Goal: Task Accomplishment & Management: Manage account settings

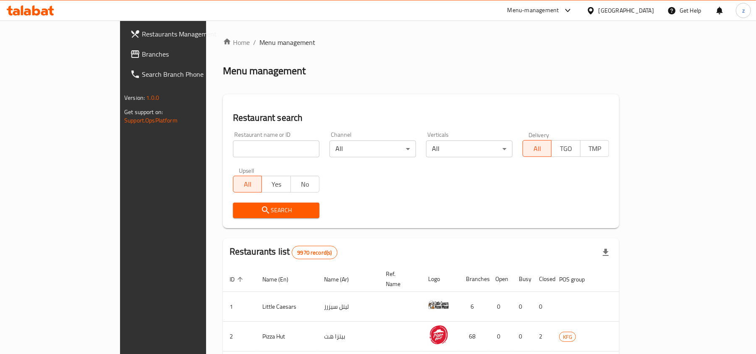
click at [638, 13] on div "Kuwait" at bounding box center [626, 10] width 55 height 9
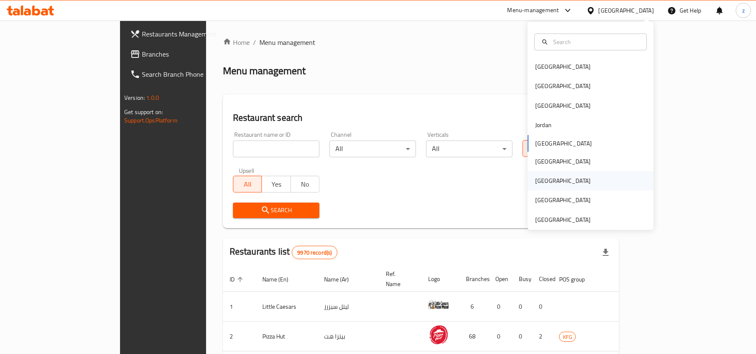
click at [552, 173] on div "[GEOGRAPHIC_DATA]" at bounding box center [591, 180] width 126 height 19
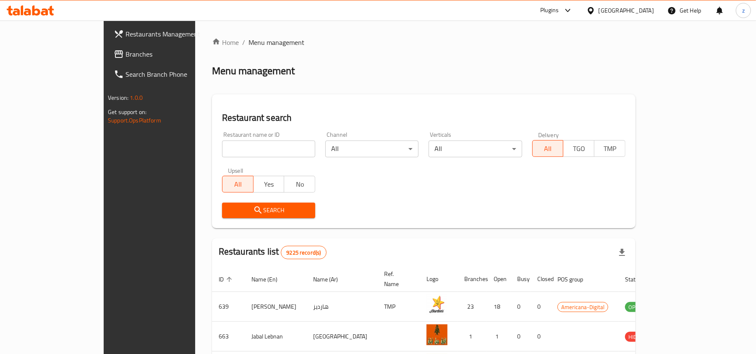
click at [126, 58] on span "Branches" at bounding box center [175, 54] width 98 height 10
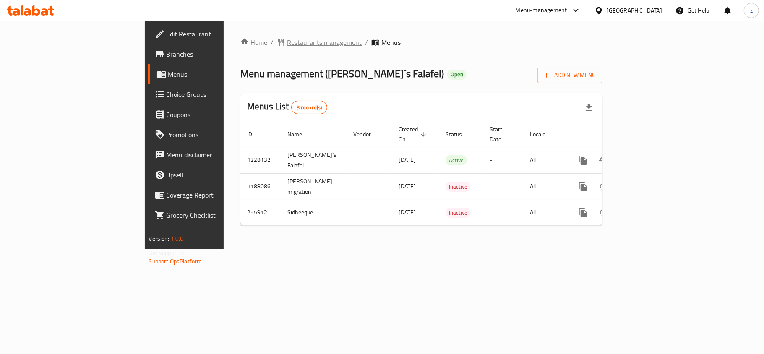
click at [287, 40] on span "Restaurants management" at bounding box center [324, 42] width 75 height 10
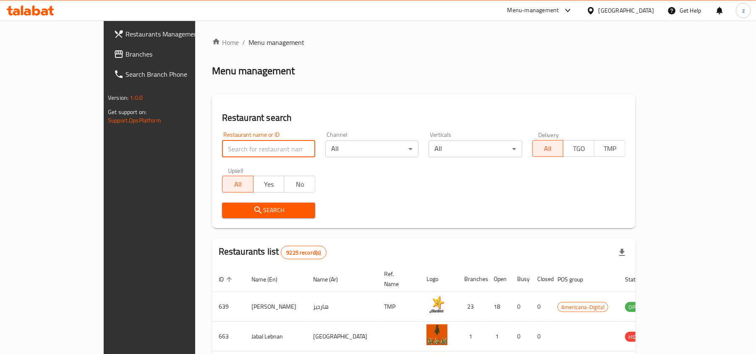
click at [222, 146] on input "search" at bounding box center [268, 149] width 93 height 17
click at [222, 148] on input "search" at bounding box center [268, 149] width 93 height 17
paste input "627473"
type input "627473"
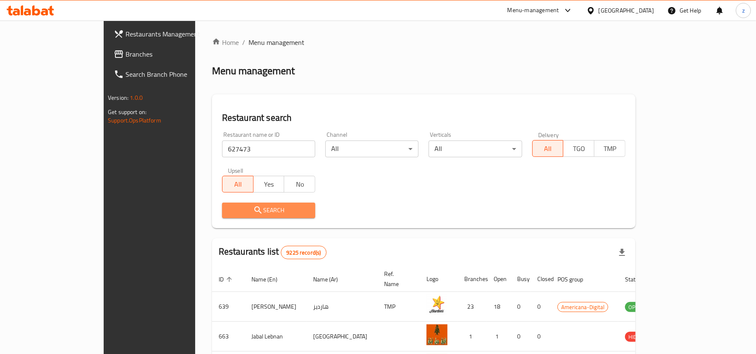
click at [253, 210] on icon "submit" at bounding box center [258, 210] width 10 height 10
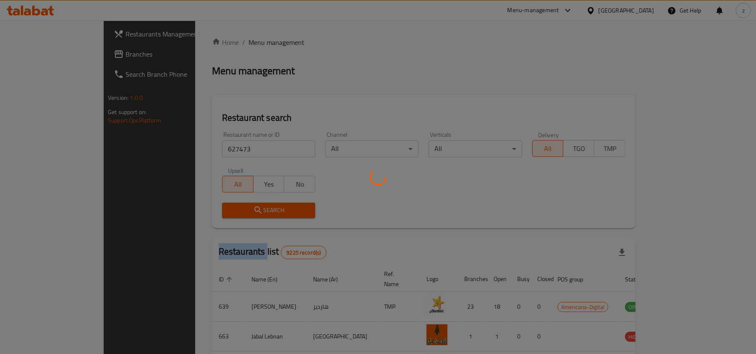
click at [208, 210] on div at bounding box center [378, 177] width 756 height 354
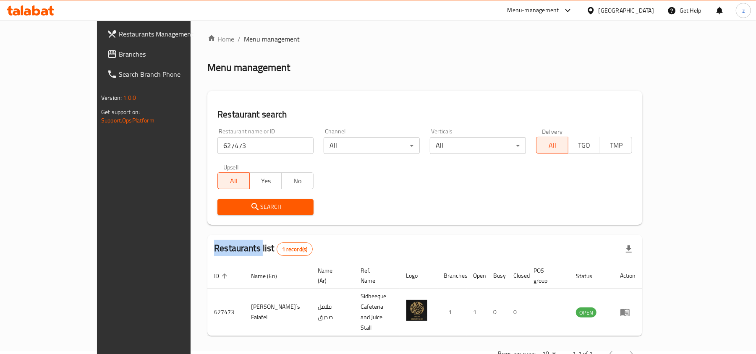
scroll to position [4, 0]
click at [414, 209] on div "Search" at bounding box center [424, 207] width 425 height 26
click at [100, 45] on link "Branches" at bounding box center [161, 54] width 123 height 20
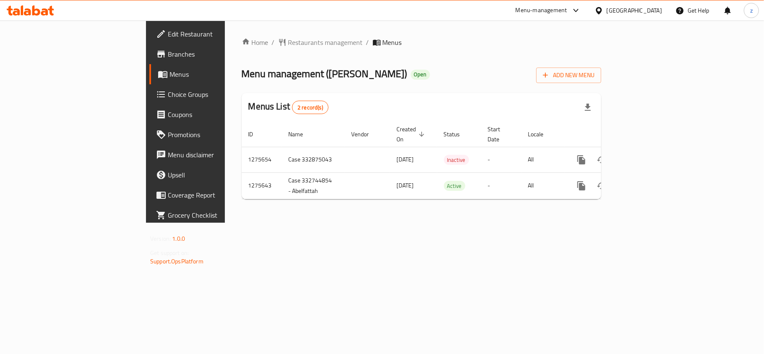
click at [269, 104] on div "Home / Restaurants management / Menus Menu management ( Dough Darlings ) Open A…" at bounding box center [422, 121] width 360 height 169
click at [288, 44] on span "Restaurants management" at bounding box center [325, 42] width 75 height 10
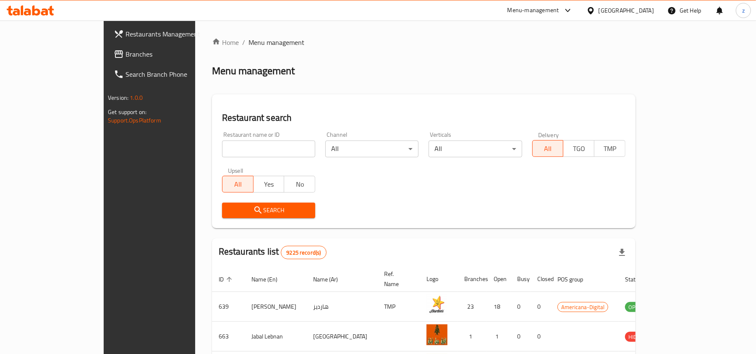
click at [222, 148] on input "search" at bounding box center [268, 149] width 93 height 17
paste input "691204"
type input "691204"
click at [229, 214] on span "Search" at bounding box center [269, 210] width 80 height 10
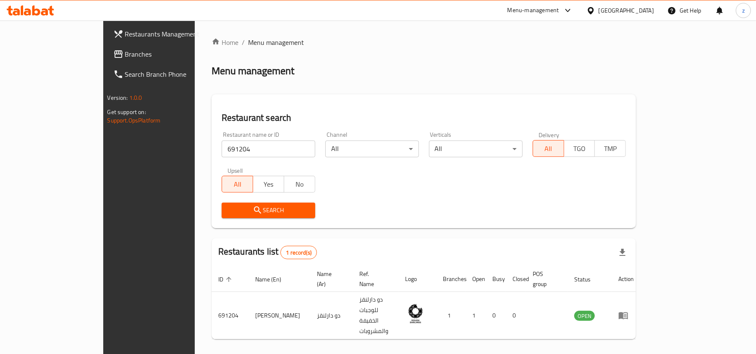
click at [125, 52] on span "Branches" at bounding box center [174, 54] width 98 height 10
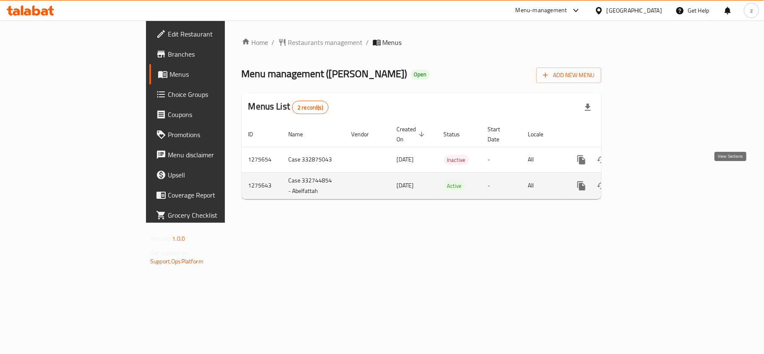
click at [646, 182] on icon "enhanced table" at bounding box center [643, 186] width 8 height 8
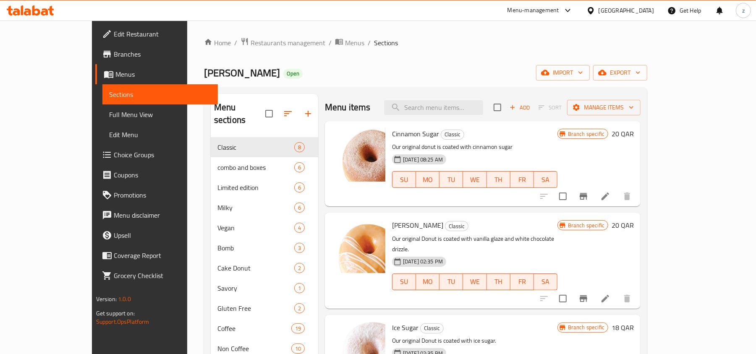
click at [114, 154] on span "Choice Groups" at bounding box center [163, 155] width 98 height 10
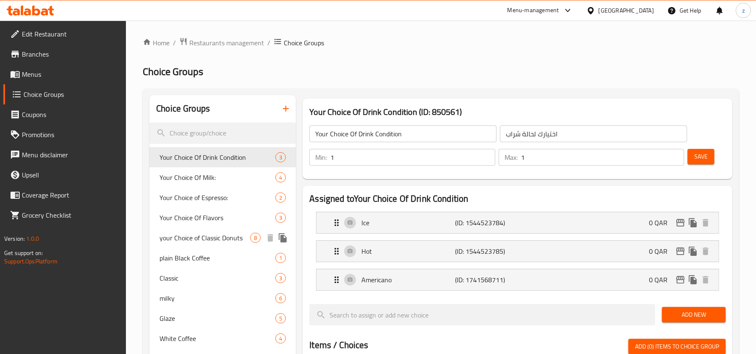
click at [229, 237] on span "your Choice of Classic Donuts" at bounding box center [205, 238] width 91 height 10
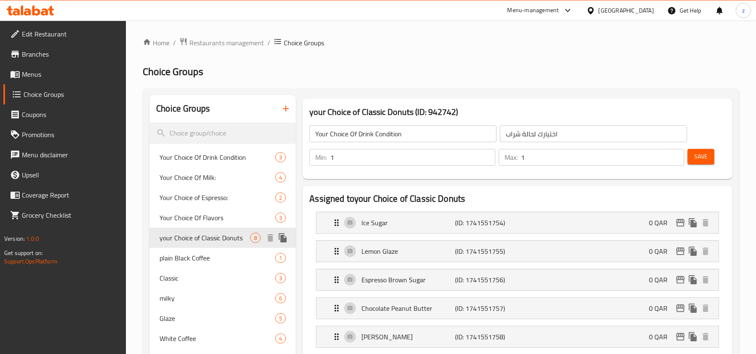
type input "your Choice of Classic Donuts"
type input "إختيارك من دونات كلاسيكي"
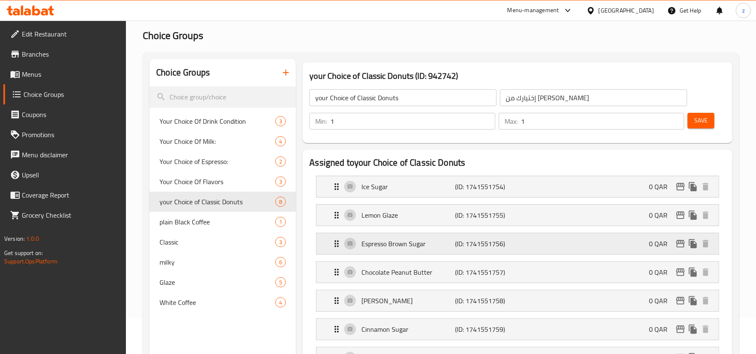
scroll to position [56, 0]
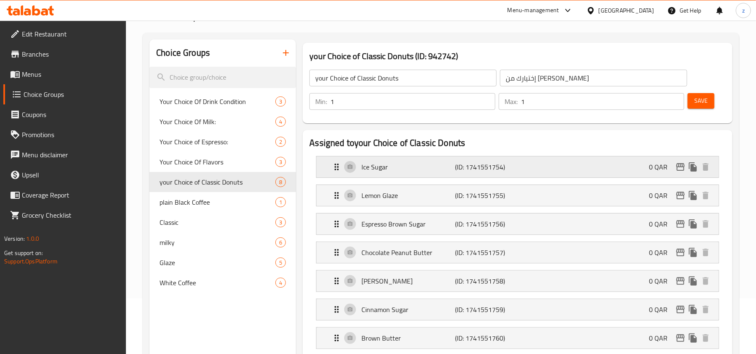
click at [340, 169] on icon "Expand" at bounding box center [337, 167] width 10 height 10
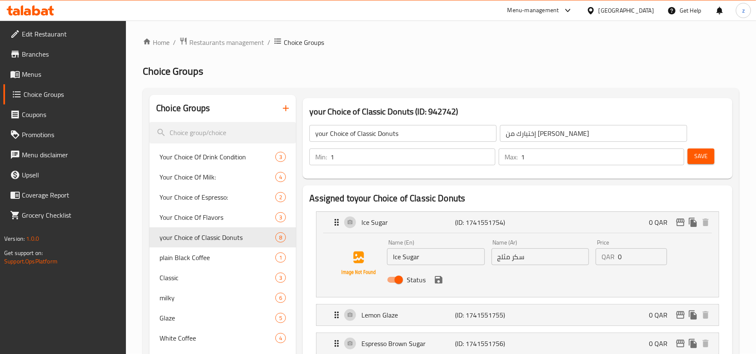
scroll to position [0, 0]
click at [44, 45] on link "Branches" at bounding box center [64, 54] width 123 height 20
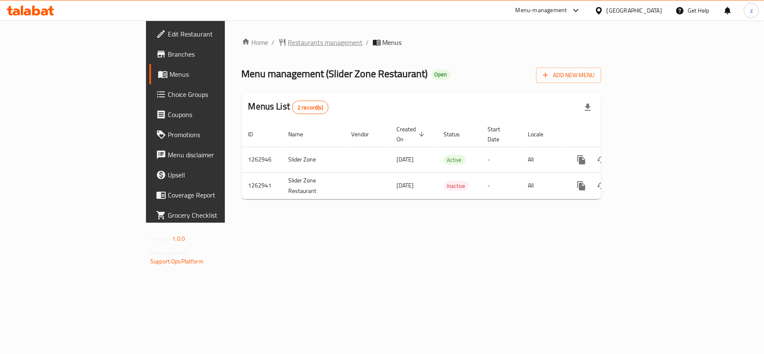
click at [288, 40] on span "Restaurants management" at bounding box center [325, 42] width 75 height 10
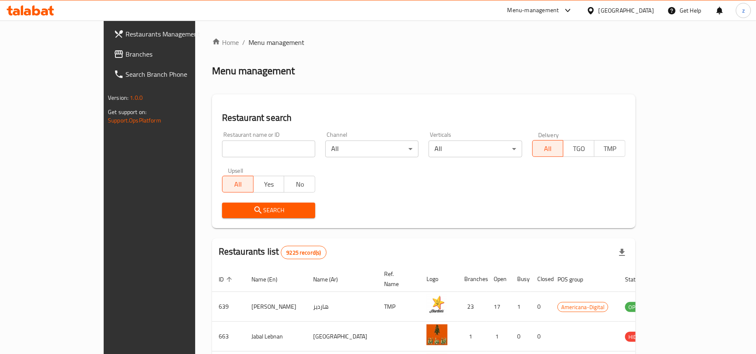
click at [222, 148] on input "search" at bounding box center [268, 149] width 93 height 17
paste input "685773"
type input "685773"
click at [234, 204] on button "Search" at bounding box center [268, 211] width 93 height 16
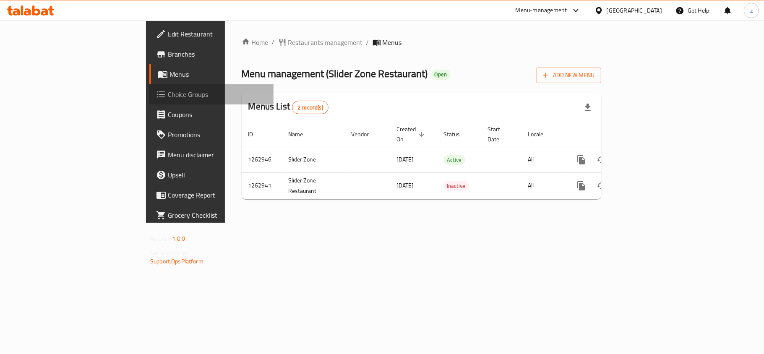
click at [168, 94] on span "Choice Groups" at bounding box center [217, 94] width 99 height 10
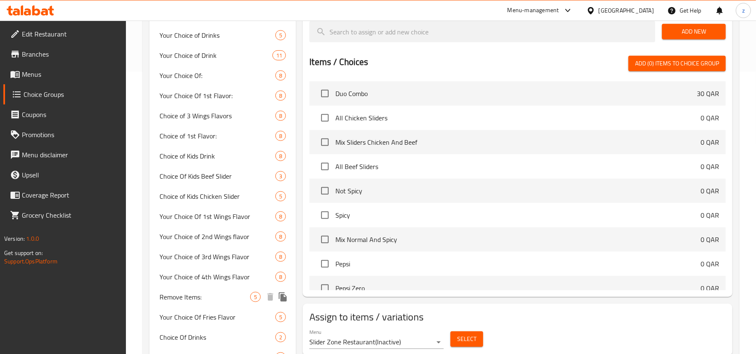
scroll to position [323, 0]
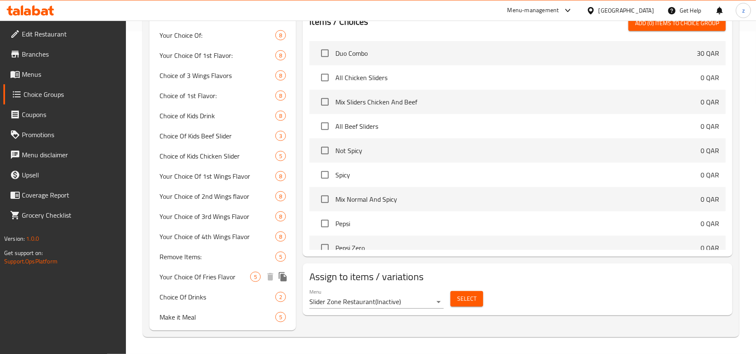
click at [210, 281] on span "Your Choice Of Fries Flavor" at bounding box center [205, 277] width 91 height 10
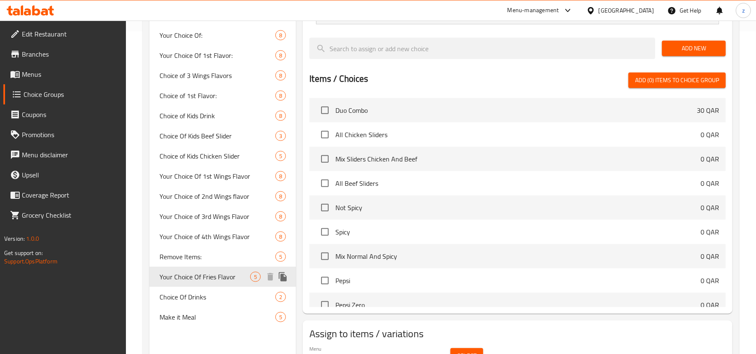
type input "Your Choice Of Fries Flavor"
type input "إختيارك من نكهة البطاطس المقلية"
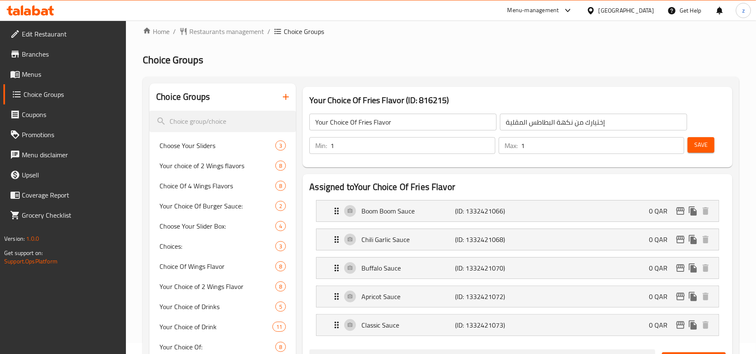
scroll to position [0, 0]
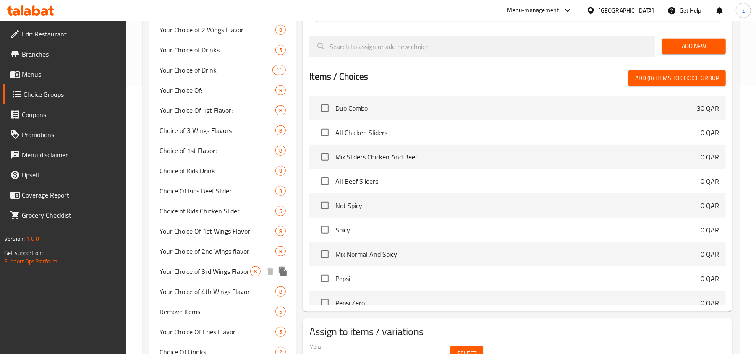
scroll to position [268, 0]
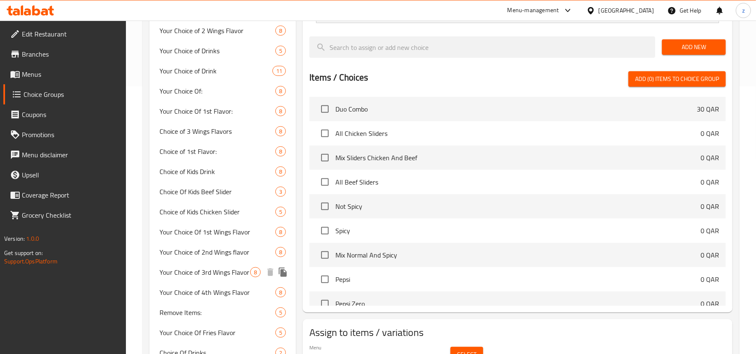
click at [210, 269] on span "Your Choice of 3rd Wings Flavor" at bounding box center [205, 272] width 91 height 10
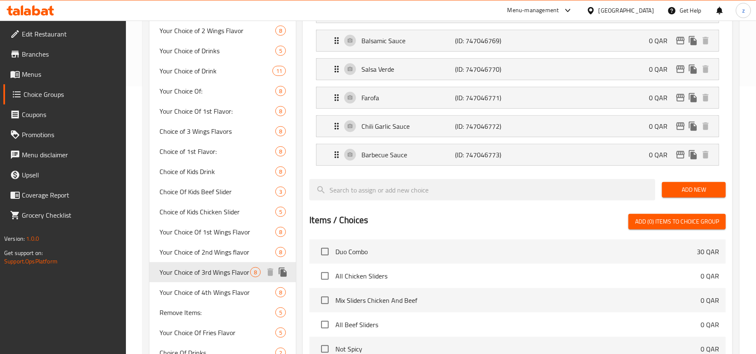
type input "Your Choice of 3rd Wings Flavor"
type input "اختيارك من نكهة الأجنحة الثالثة"
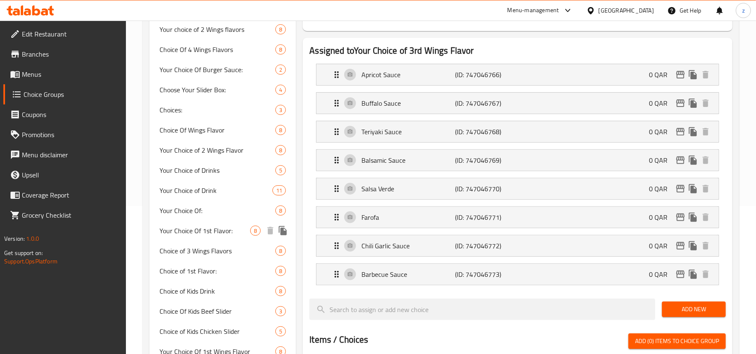
scroll to position [168, 0]
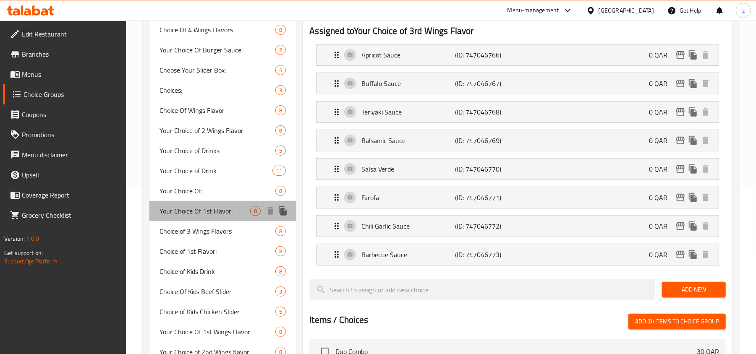
click at [229, 215] on span "Your Choice Of 1st Flavor:" at bounding box center [205, 211] width 91 height 10
type input "Your Choice Of 1st Flavor:"
type input "اختيارك من نكهة الأجنحة الأولى:"
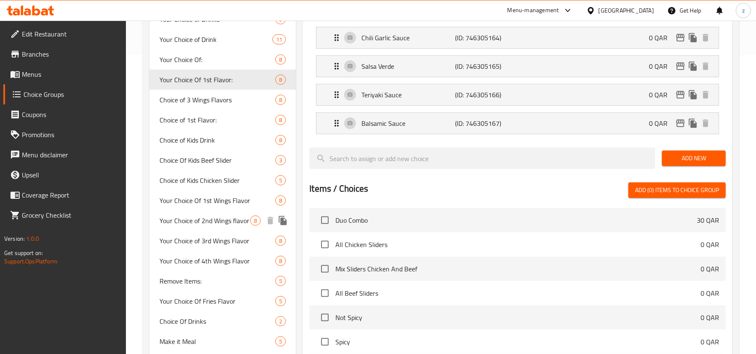
scroll to position [280, 0]
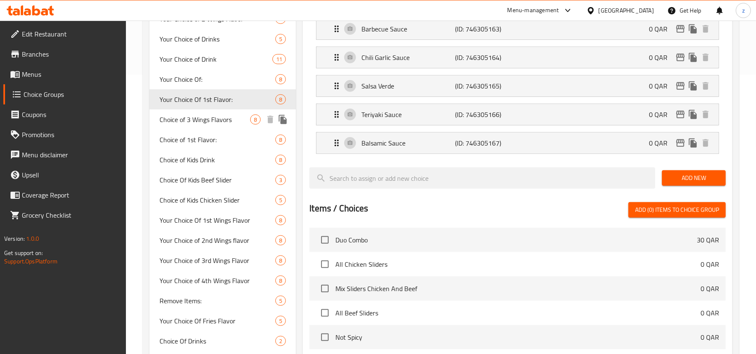
click at [194, 125] on span "Choice of 3 Wings Flavors" at bounding box center [205, 120] width 91 height 10
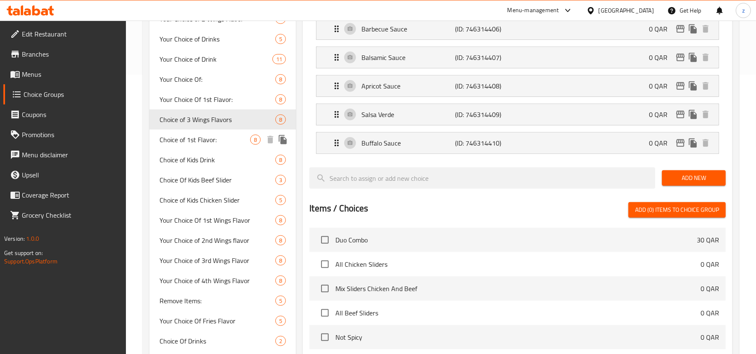
type input "Choice of 3 Wings Flavors"
type input "اختيار نكهات ال 3 أجنحة"
type input "3"
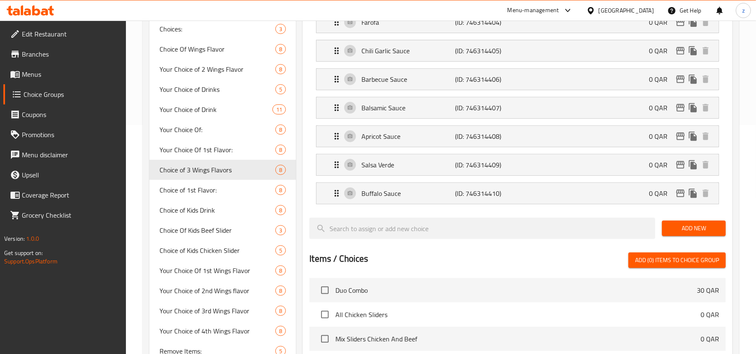
scroll to position [168, 0]
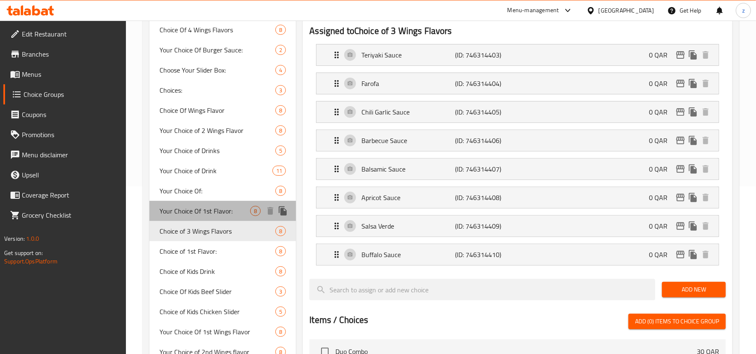
click at [207, 214] on span "Your Choice Of 1st Flavor:" at bounding box center [205, 211] width 91 height 10
type input "Your Choice Of 1st Flavor:"
type input "اختيارك من نكهة الأجنحة الأولى:"
type input "1"
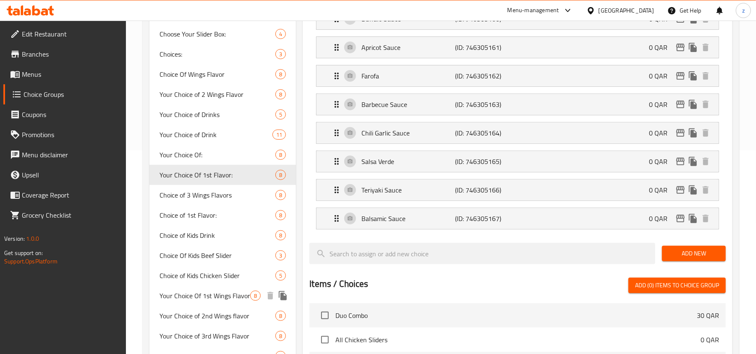
scroll to position [224, 0]
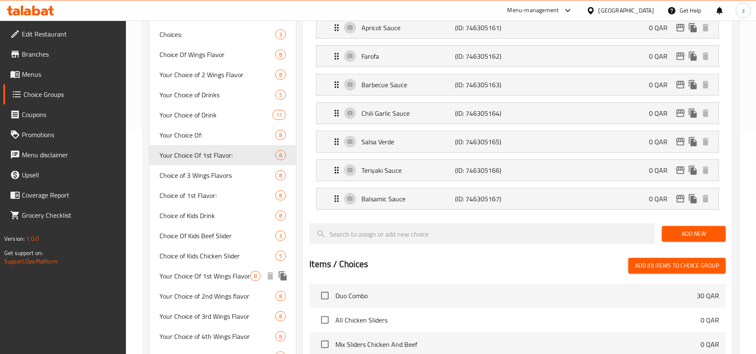
drag, startPoint x: 207, startPoint y: 276, endPoint x: 259, endPoint y: 272, distance: 52.2
click at [207, 276] on span "Your Choice Of 1st Wings Flavor" at bounding box center [205, 276] width 91 height 10
type input "Your Choice Of 1st Wings Flavor"
type input "اختيارك من نكهة الأجنحة الأولى"
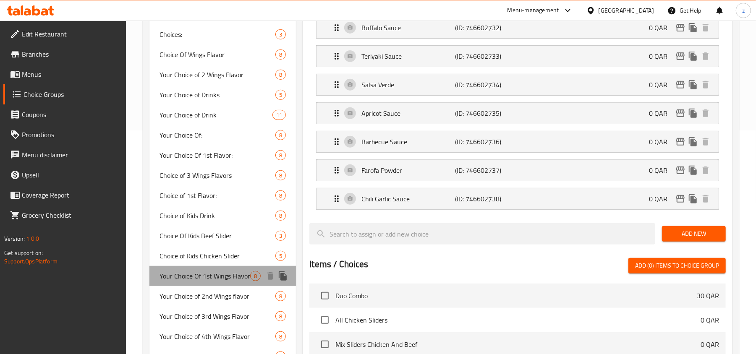
click at [214, 277] on span "Your Choice Of 1st Wings Flavor" at bounding box center [205, 276] width 91 height 10
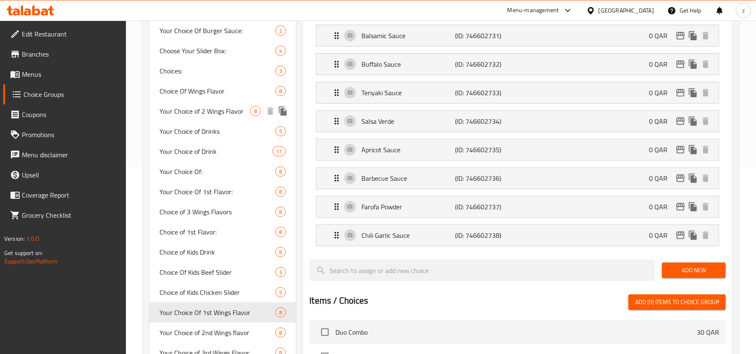
scroll to position [168, 0]
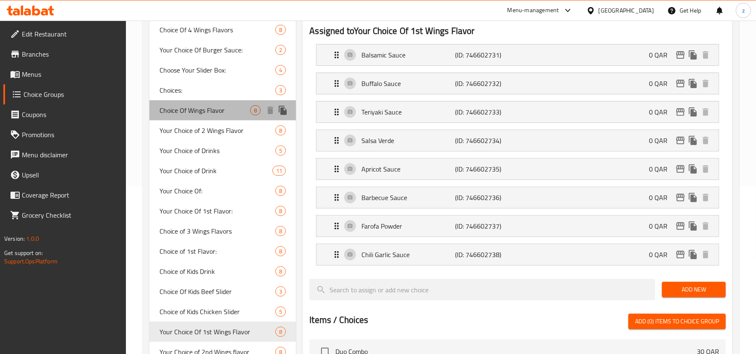
click at [185, 115] on span "Choice Of Wings Flavor" at bounding box center [205, 110] width 91 height 10
type input "Choice Of Wings Flavor"
type input "اختيار نكهة الأجنحة"
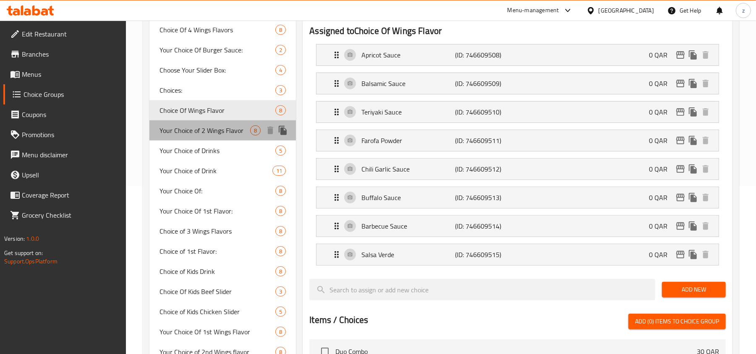
click at [217, 135] on span "Your Choice of 2 Wings Flavor" at bounding box center [205, 131] width 91 height 10
type input "Your Choice of 2 Wings Flavor"
type input "اختيارك من نكهتين من الأجنحة"
type input "2"
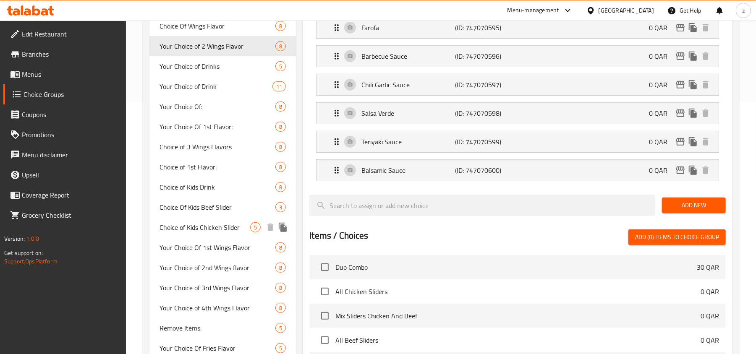
scroll to position [280, 0]
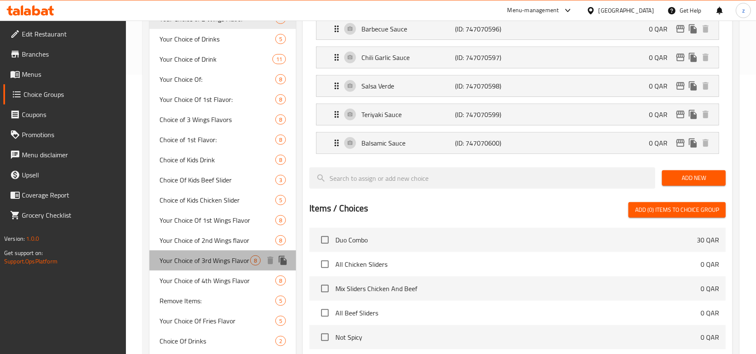
click at [204, 260] on span "Your Choice of 3rd Wings Flavor" at bounding box center [205, 261] width 91 height 10
type input "Your Choice of 3rd Wings Flavor"
type input "اختيارك من نكهة الأجنحة الثالثة"
type input "1"
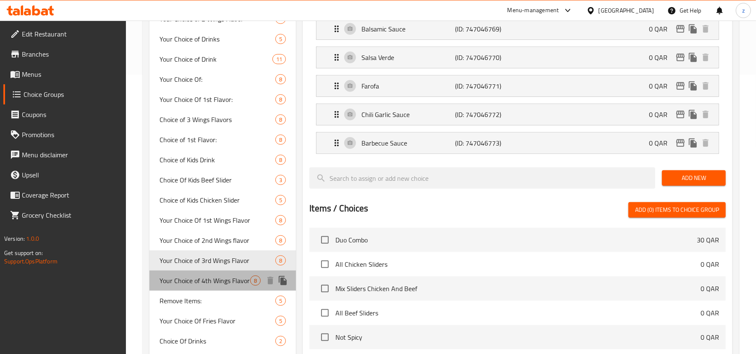
click at [202, 284] on span "Your Choice of 4th Wings Flavor" at bounding box center [205, 281] width 91 height 10
type input "Your Choice of 4th Wings Flavor"
type input "اختيارك من نكهة الأجنحة الرابعة"
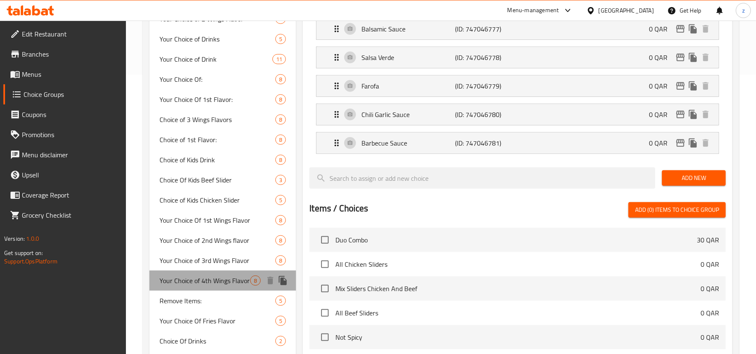
click at [212, 278] on span "Your Choice of 4th Wings Flavor" at bounding box center [205, 281] width 91 height 10
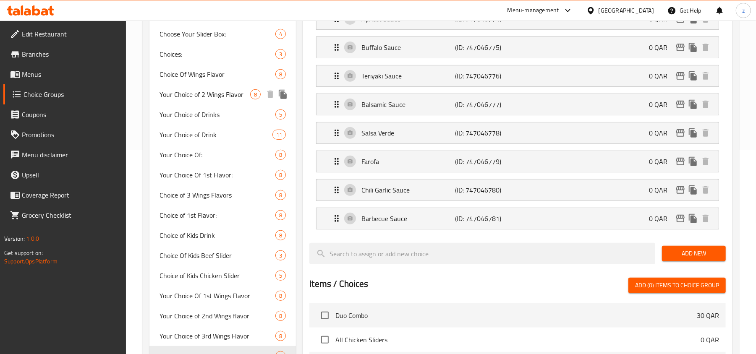
scroll to position [224, 0]
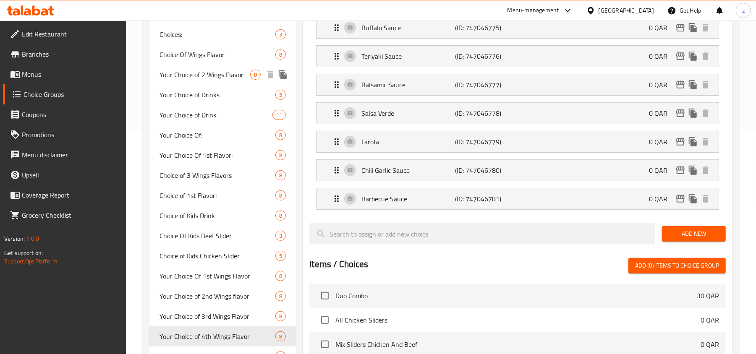
drag, startPoint x: 229, startPoint y: 80, endPoint x: 236, endPoint y: 81, distance: 6.9
click at [229, 80] on span "Your Choice of 2 Wings Flavor" at bounding box center [205, 75] width 91 height 10
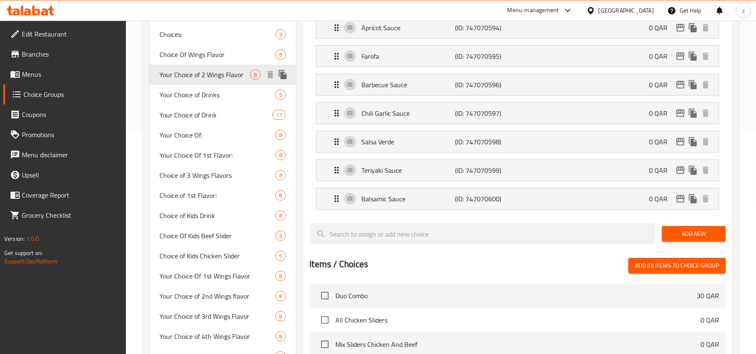
type input "Your Choice of 2 Wings Flavor"
type input "اختيارك من نكهتين من الأجنحة"
type input "2"
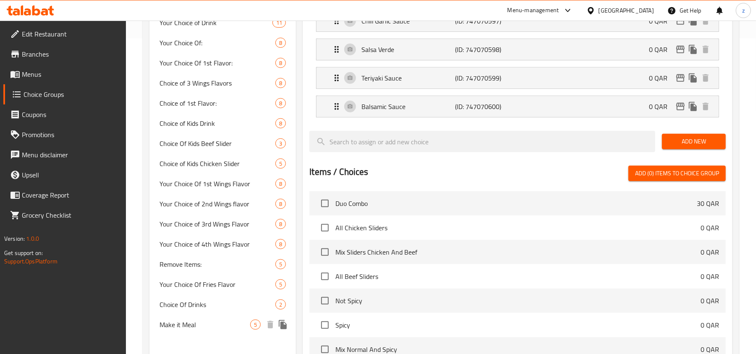
scroll to position [336, 0]
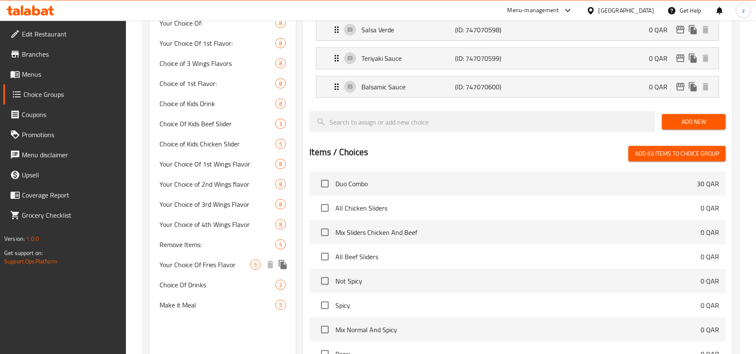
click at [195, 267] on span "Your Choice Of Fries Flavor" at bounding box center [205, 265] width 91 height 10
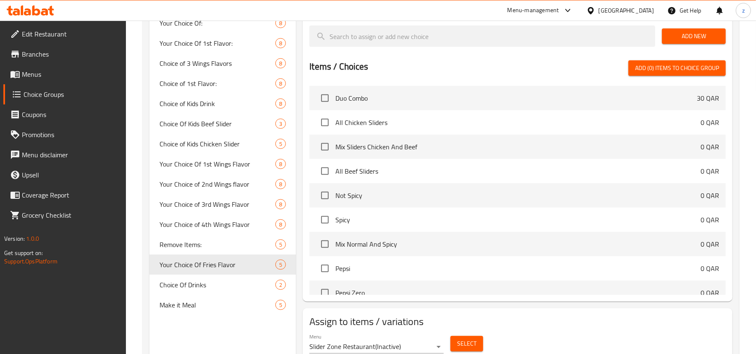
type input "Your Choice Of Fries Flavor"
type input "إختيارك من نكهة البطاطس المقلية"
type input "1"
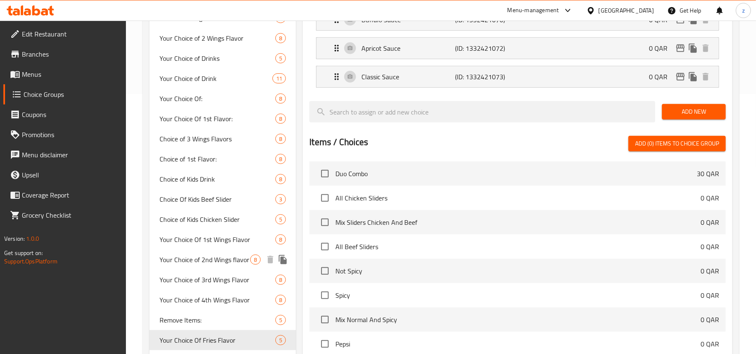
scroll to position [280, 0]
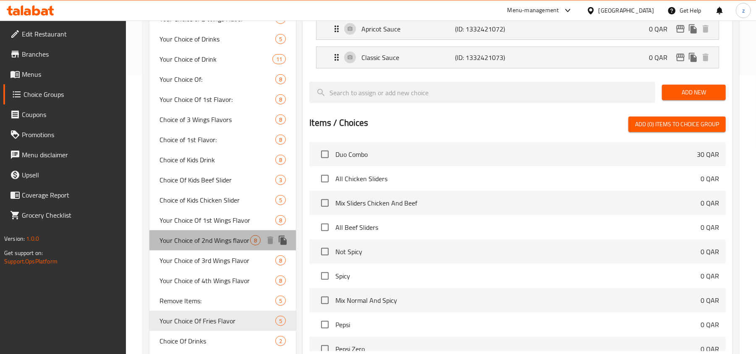
click at [231, 246] on span "Your Choice of 2nd Wings flavor" at bounding box center [205, 241] width 91 height 10
type input "Your Choice of 2nd Wings flavor"
type input "اختيارك من نكهة الأجنحة الثانية"
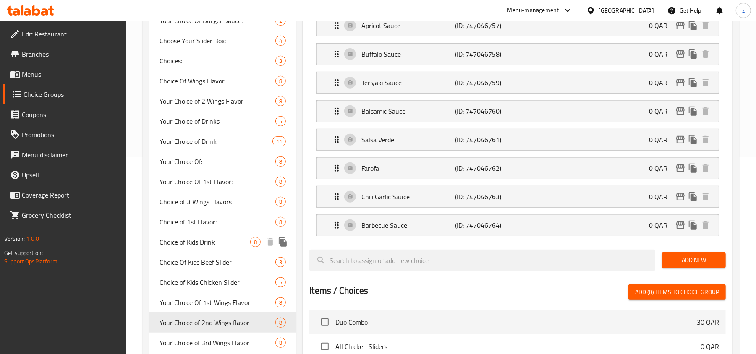
scroll to position [224, 0]
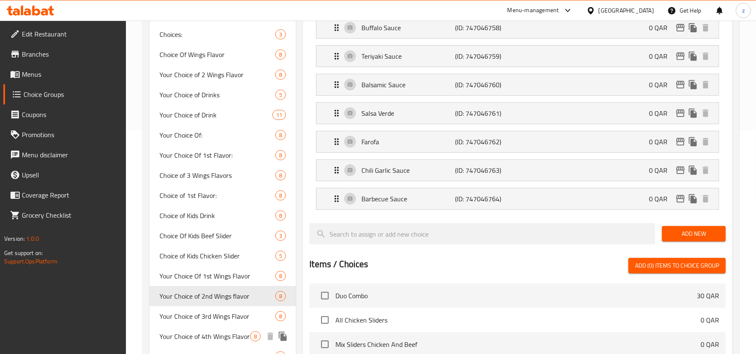
drag, startPoint x: 202, startPoint y: 333, endPoint x: 55, endPoint y: 316, distance: 148.4
click at [202, 333] on span "Your Choice of 4th Wings Flavor" at bounding box center [205, 337] width 91 height 10
type input "Your Choice of 4th Wings Flavor"
type input "اختيارك من نكهة الأجنحة الرابعة"
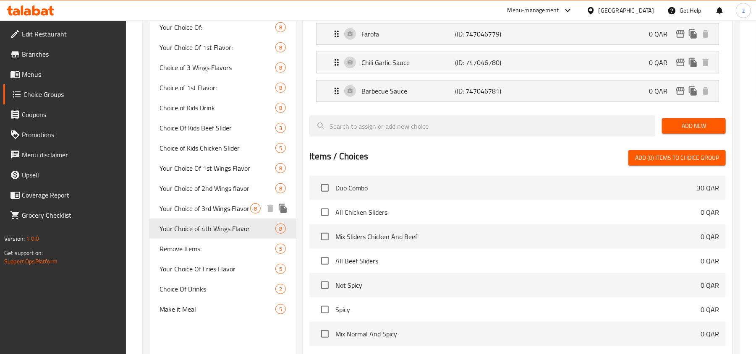
scroll to position [336, 0]
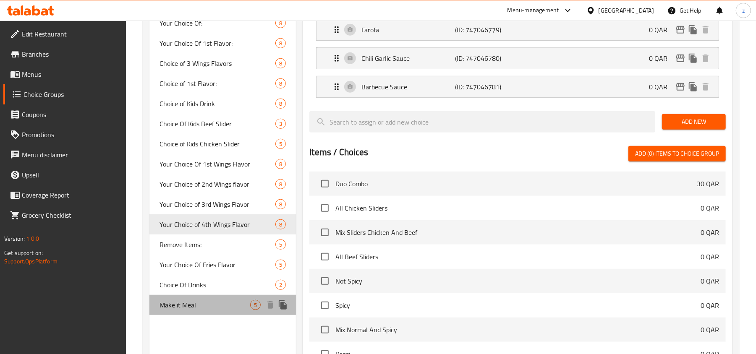
click at [187, 306] on span "Make it Meal" at bounding box center [205, 305] width 91 height 10
type input "Make it Meal"
type input "اصنعها وجبة"
type input "0"
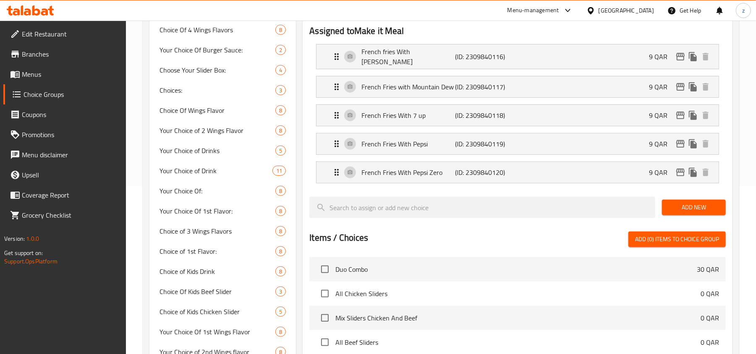
scroll to position [112, 0]
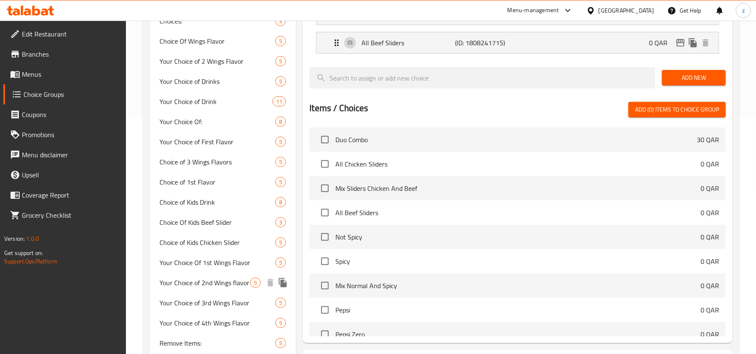
scroll to position [324, 0]
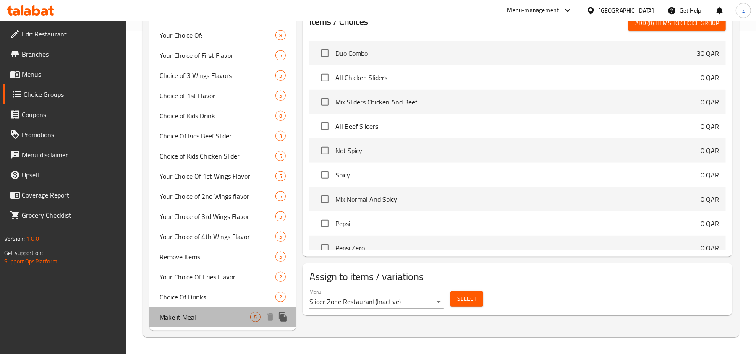
click at [221, 311] on div "Make it Meal 5" at bounding box center [222, 317] width 147 height 20
type input "Make it Meal"
type input "اصنعها وجبة"
type input "0"
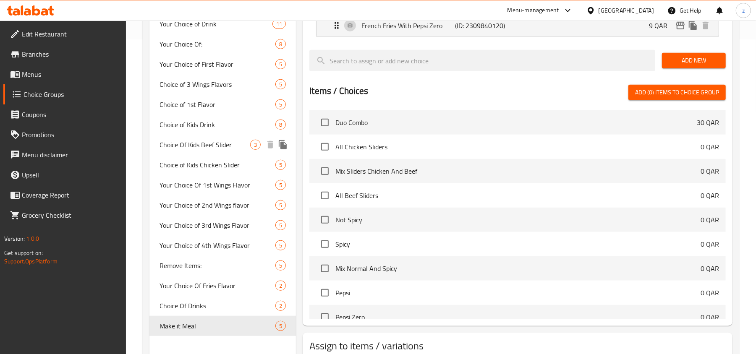
scroll to position [371, 0]
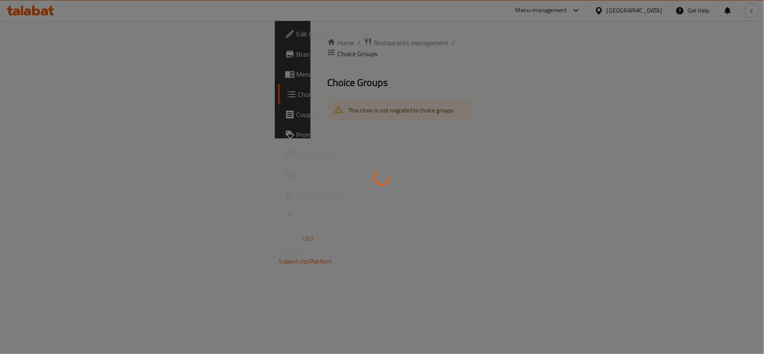
click at [44, 56] on div at bounding box center [382, 177] width 764 height 354
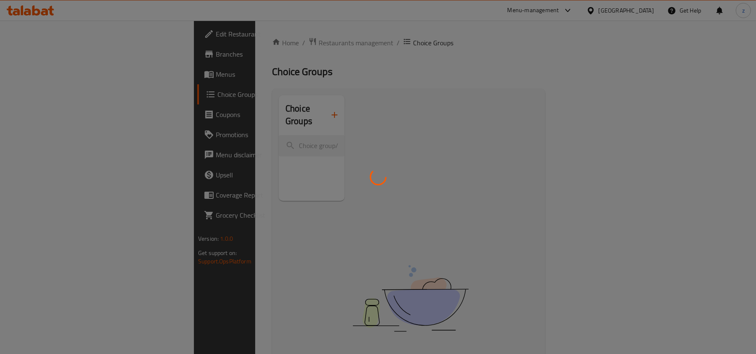
click at [31, 56] on div at bounding box center [378, 177] width 756 height 354
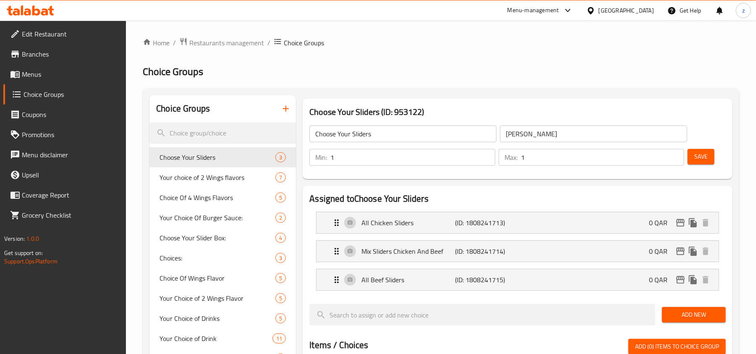
click at [228, 44] on div at bounding box center [378, 177] width 756 height 354
click at [230, 44] on span "Restaurants management" at bounding box center [226, 43] width 75 height 10
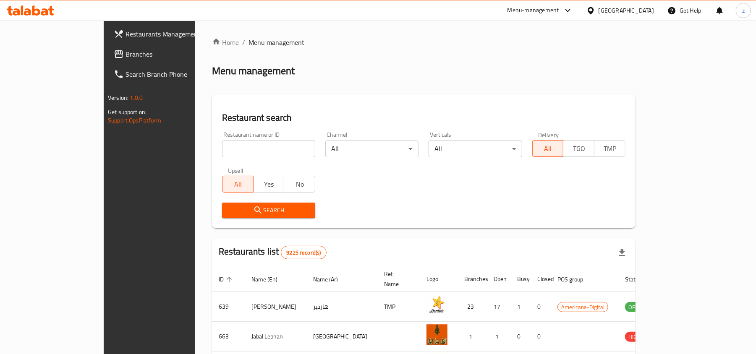
click at [126, 54] on span "Branches" at bounding box center [175, 54] width 98 height 10
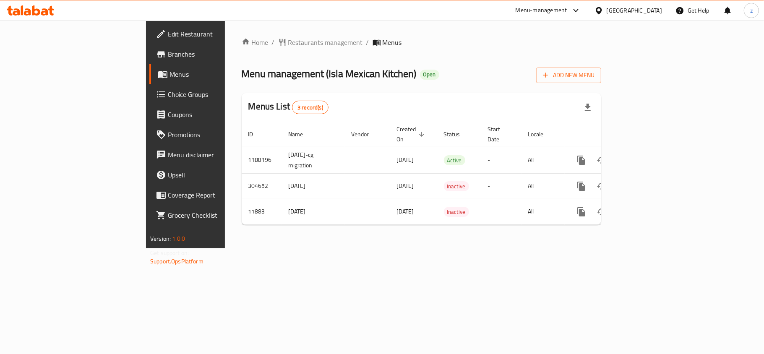
click at [288, 43] on span "Restaurants management" at bounding box center [325, 42] width 75 height 10
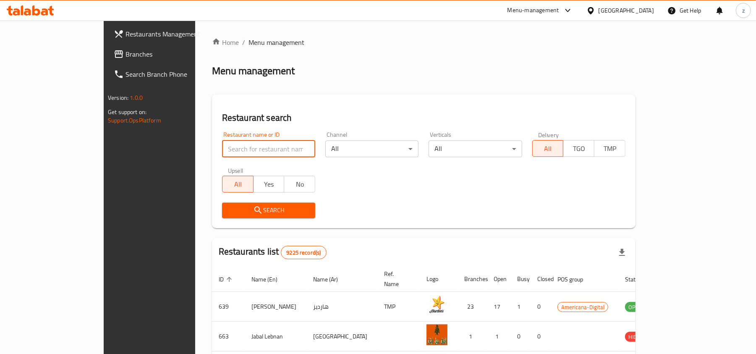
click at [239, 151] on input "search" at bounding box center [268, 149] width 93 height 17
paste input "7317"
type input "7317"
click at [244, 210] on span "Search" at bounding box center [269, 210] width 80 height 10
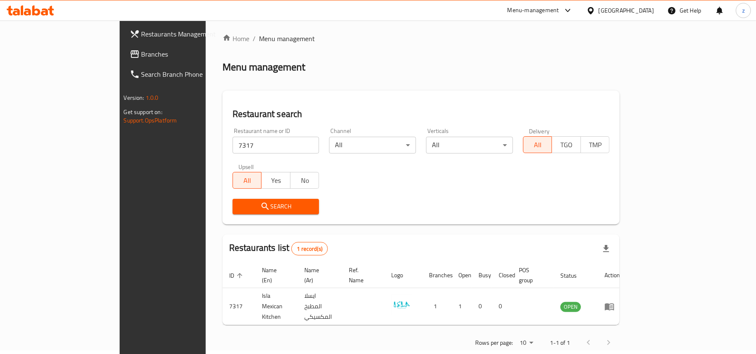
scroll to position [4, 0]
click at [141, 55] on span "Branches" at bounding box center [190, 54] width 98 height 10
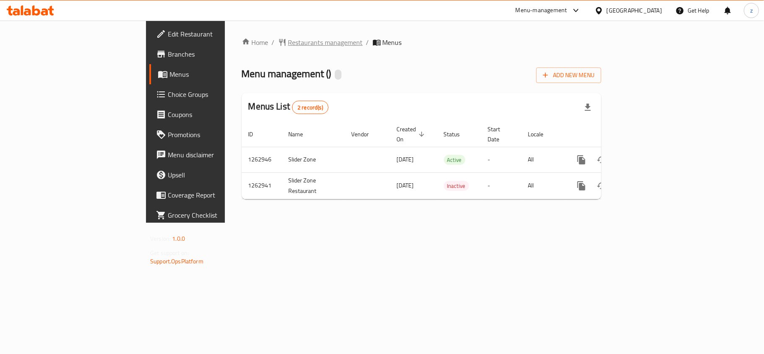
click at [288, 44] on span "Restaurants management" at bounding box center [325, 42] width 75 height 10
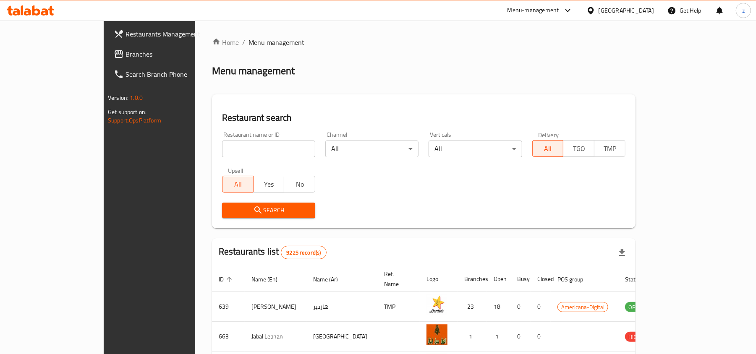
click at [222, 147] on input "search" at bounding box center [268, 149] width 93 height 17
paste input "685773"
type input "685773"
click at [254, 210] on span "Search" at bounding box center [269, 210] width 80 height 10
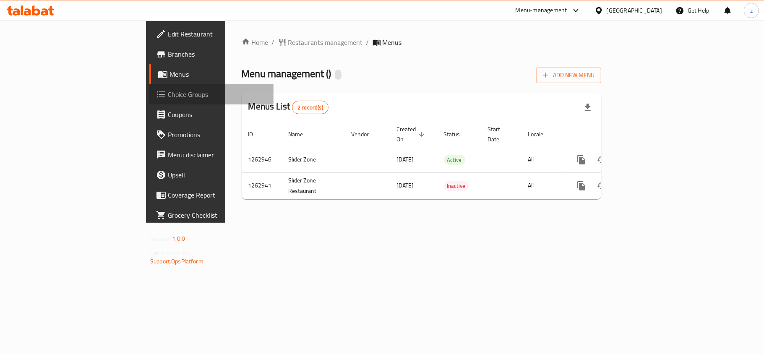
click at [168, 96] on span "Choice Groups" at bounding box center [217, 94] width 99 height 10
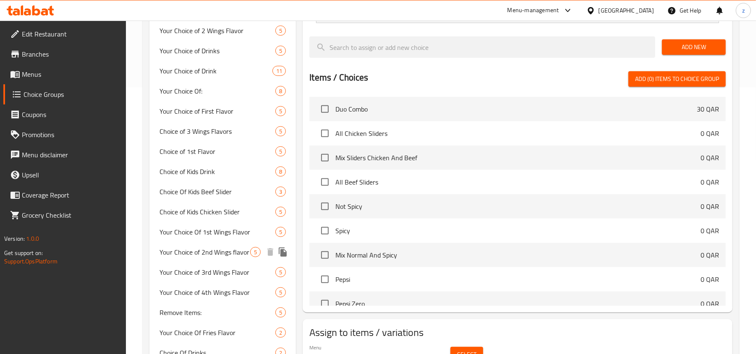
scroll to position [323, 0]
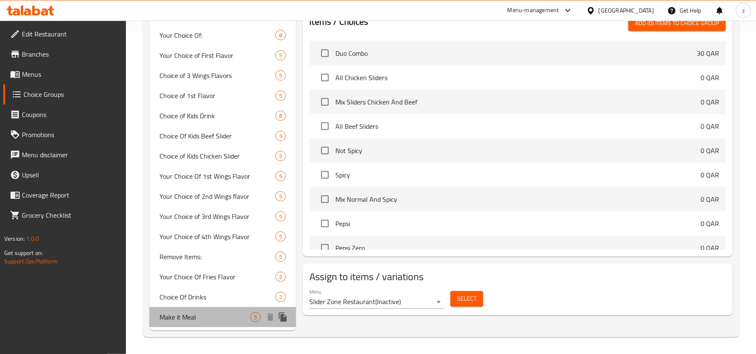
click at [185, 316] on span "Make it Meal" at bounding box center [205, 317] width 91 height 10
type input "Make it Meal"
type input "اصنعها وجبة"
type input "0"
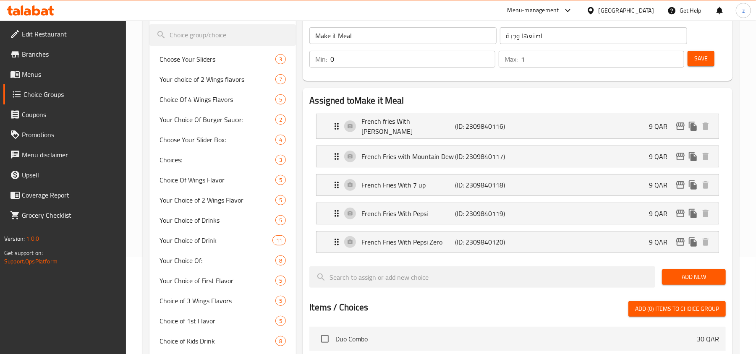
scroll to position [0, 0]
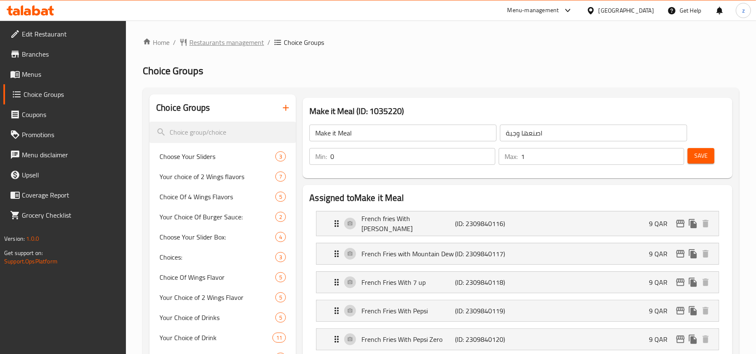
click at [198, 42] on span "Restaurants management" at bounding box center [226, 42] width 75 height 10
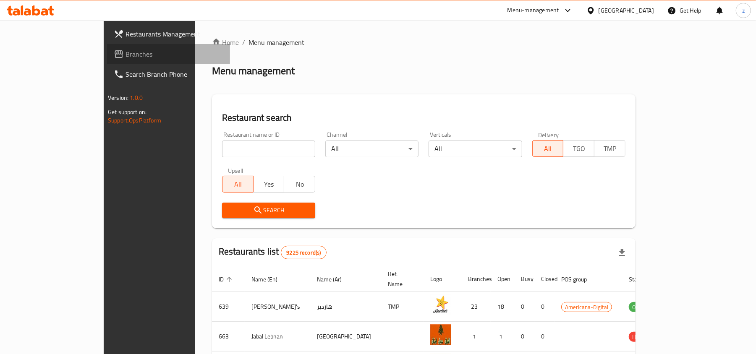
click at [126, 56] on span "Branches" at bounding box center [175, 54] width 98 height 10
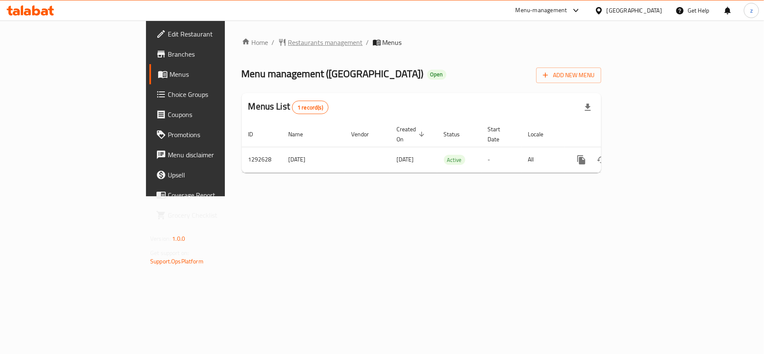
click at [288, 41] on span "Restaurants management" at bounding box center [325, 42] width 75 height 10
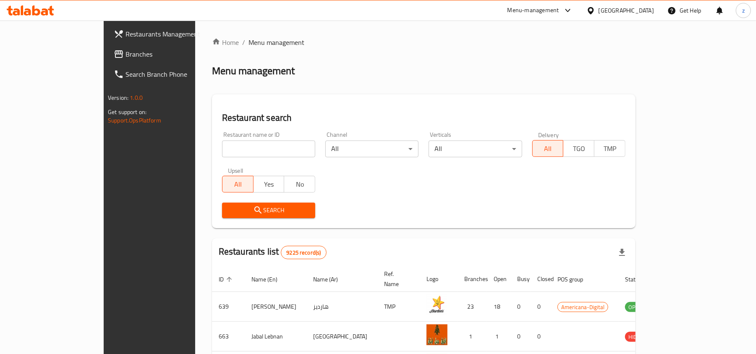
click at [222, 145] on input "search" at bounding box center [268, 149] width 93 height 17
paste input "699197"
type input "699197"
click at [222, 203] on button "Search" at bounding box center [268, 211] width 93 height 16
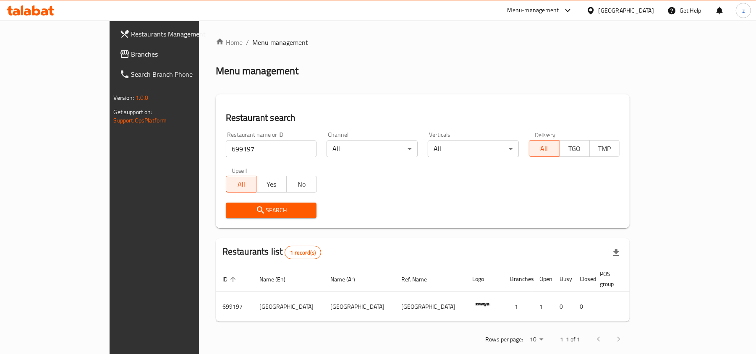
click at [131, 55] on span "Branches" at bounding box center [180, 54] width 98 height 10
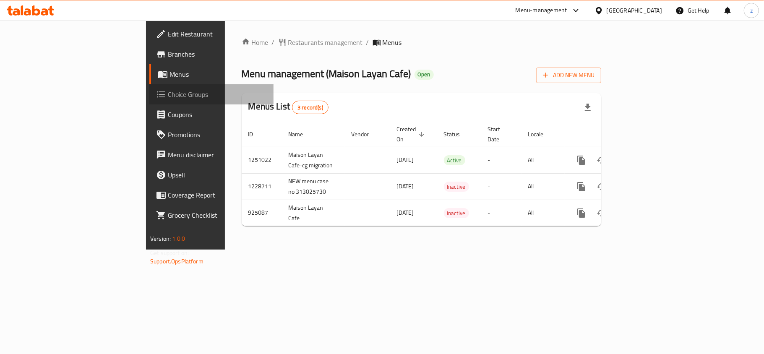
click at [168, 97] on span "Choice Groups" at bounding box center [217, 94] width 99 height 10
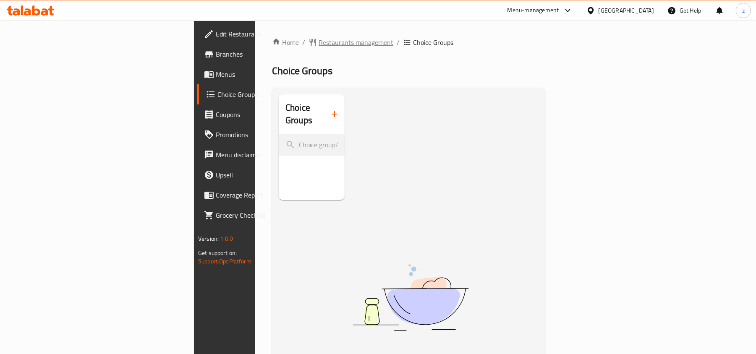
click at [319, 42] on span "Restaurants management" at bounding box center [356, 42] width 75 height 10
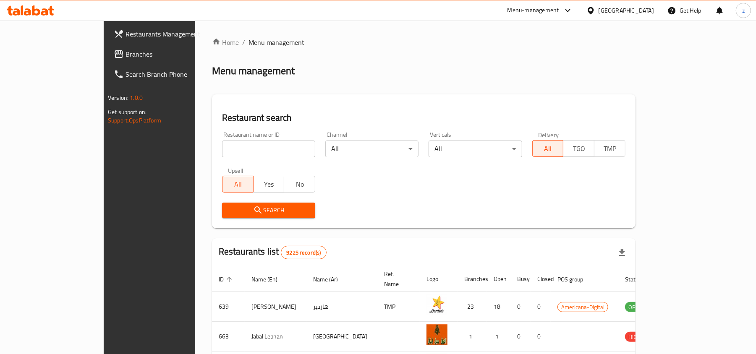
click at [222, 156] on input "search" at bounding box center [268, 149] width 93 height 17
paste input "658807"
type input "658807"
click at [241, 209] on span "Search" at bounding box center [269, 210] width 80 height 10
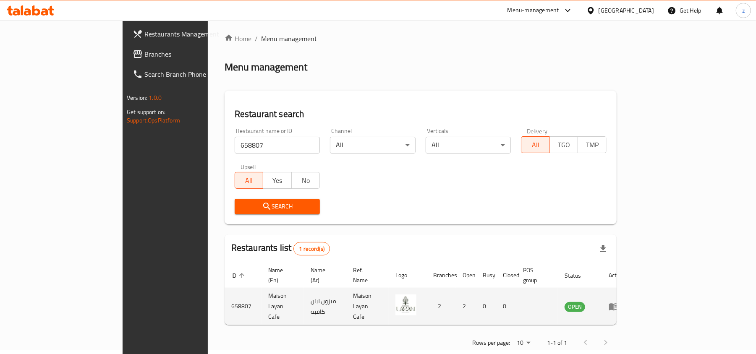
scroll to position [4, 0]
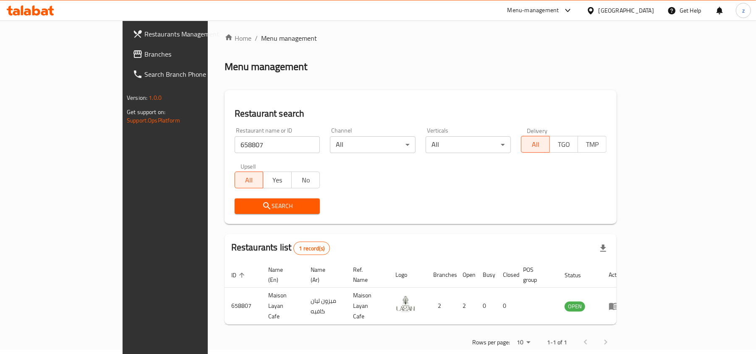
click at [144, 59] on span "Branches" at bounding box center [193, 54] width 98 height 10
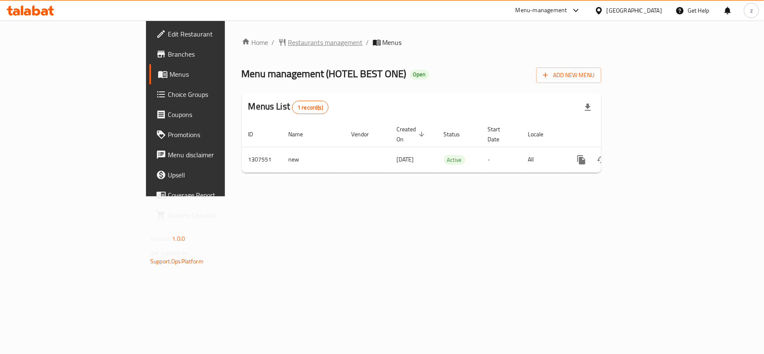
click at [288, 44] on span "Restaurants management" at bounding box center [325, 42] width 75 height 10
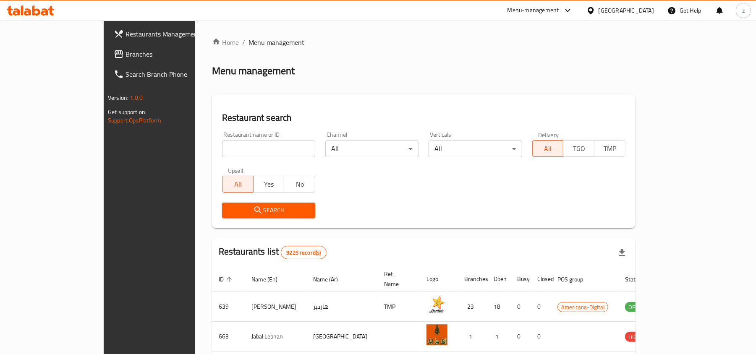
click at [222, 141] on input "search" at bounding box center [268, 149] width 93 height 17
paste input "704497"
type input "704497"
click at [229, 207] on span "Search" at bounding box center [269, 210] width 80 height 10
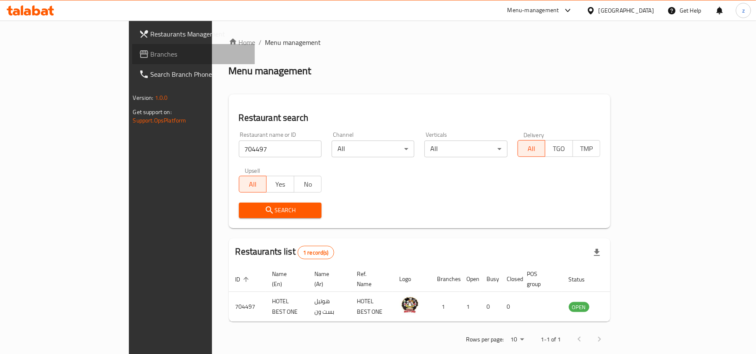
click at [151, 56] on span "Branches" at bounding box center [200, 54] width 98 height 10
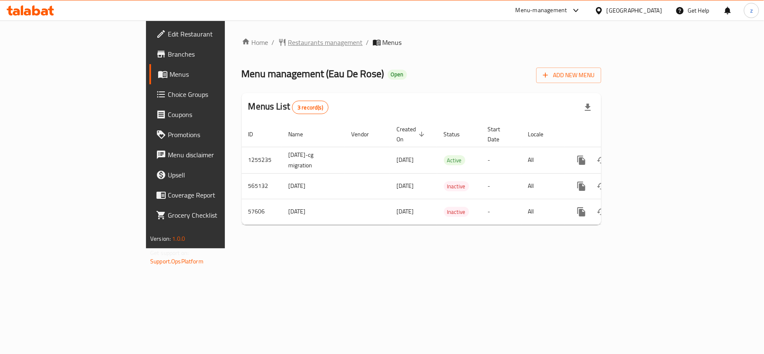
click at [288, 45] on span "Restaurants management" at bounding box center [325, 42] width 75 height 10
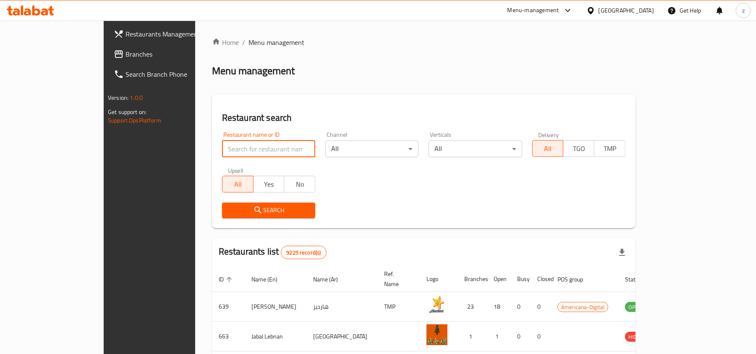
click at [222, 147] on input "search" at bounding box center [268, 149] width 93 height 17
paste input "28057"
type input "28057"
click at [229, 208] on span "Search" at bounding box center [269, 210] width 80 height 10
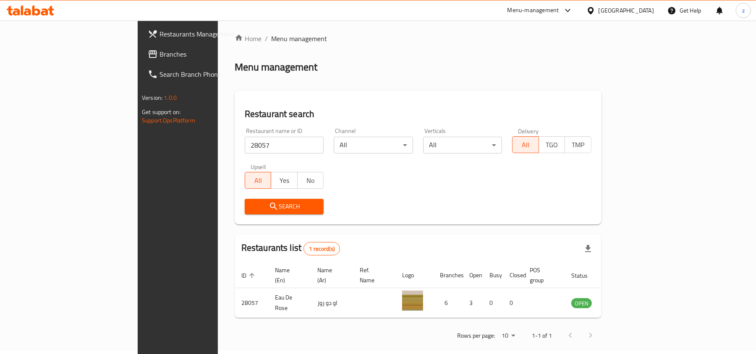
scroll to position [4, 0]
